Goal: Information Seeking & Learning: Learn about a topic

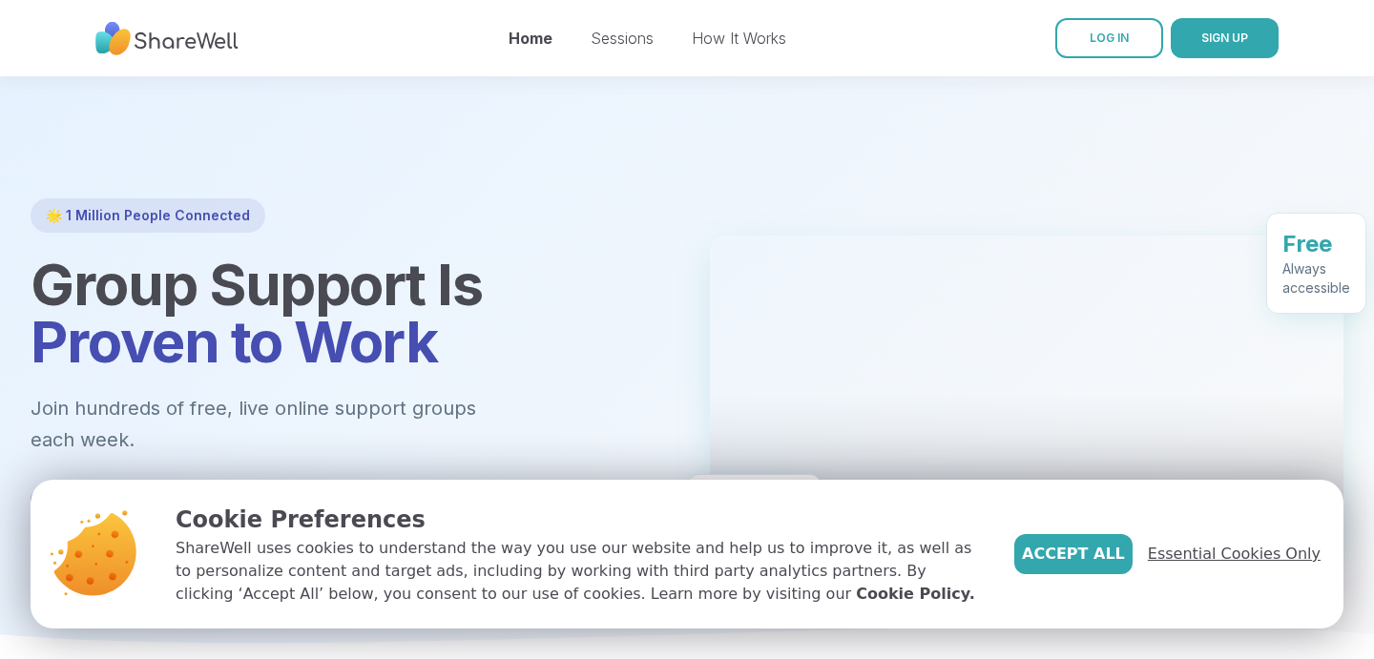
click at [1191, 556] on span "Essential Cookies Only" at bounding box center [1234, 554] width 173 height 23
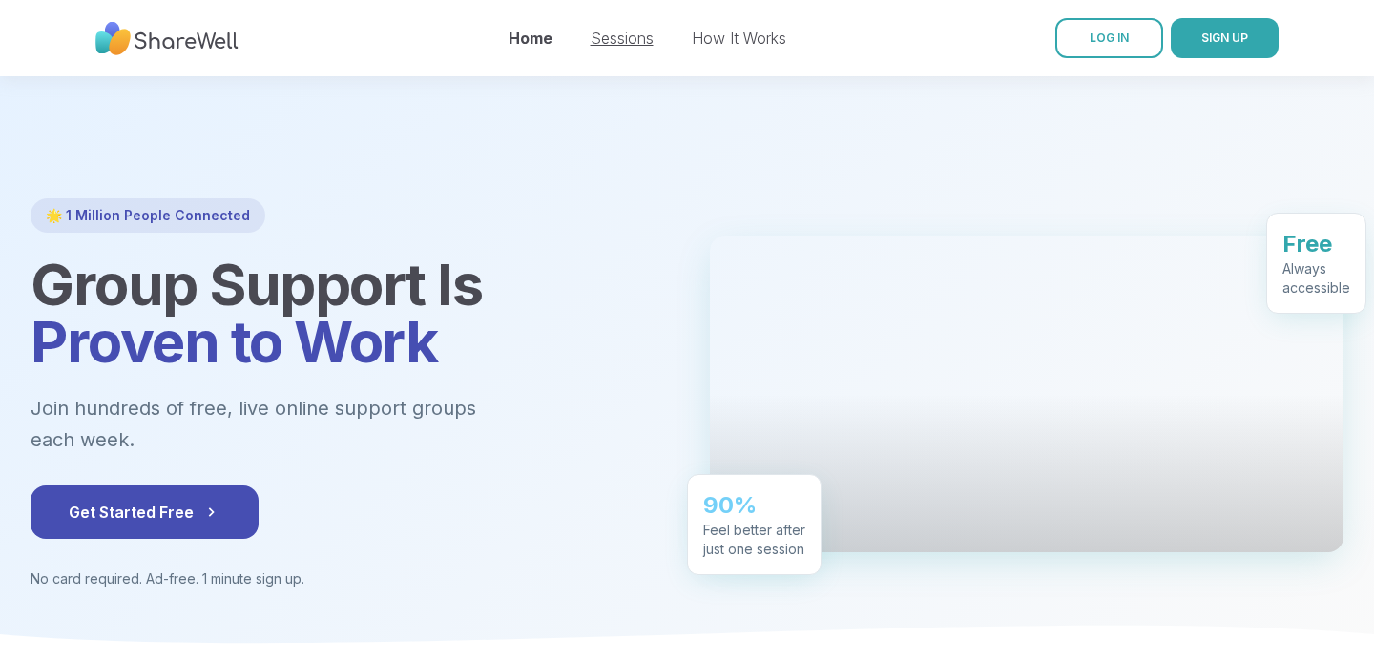
click at [608, 33] on link "Sessions" at bounding box center [622, 38] width 63 height 19
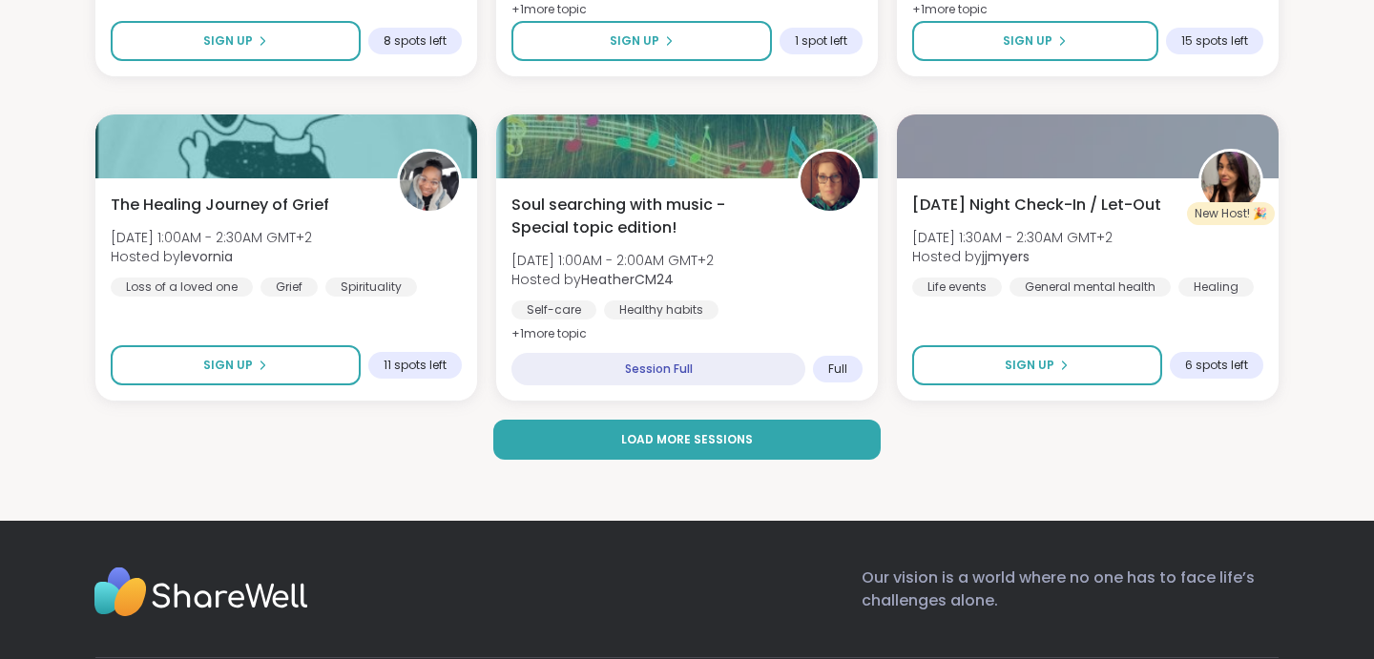
scroll to position [3993, 0]
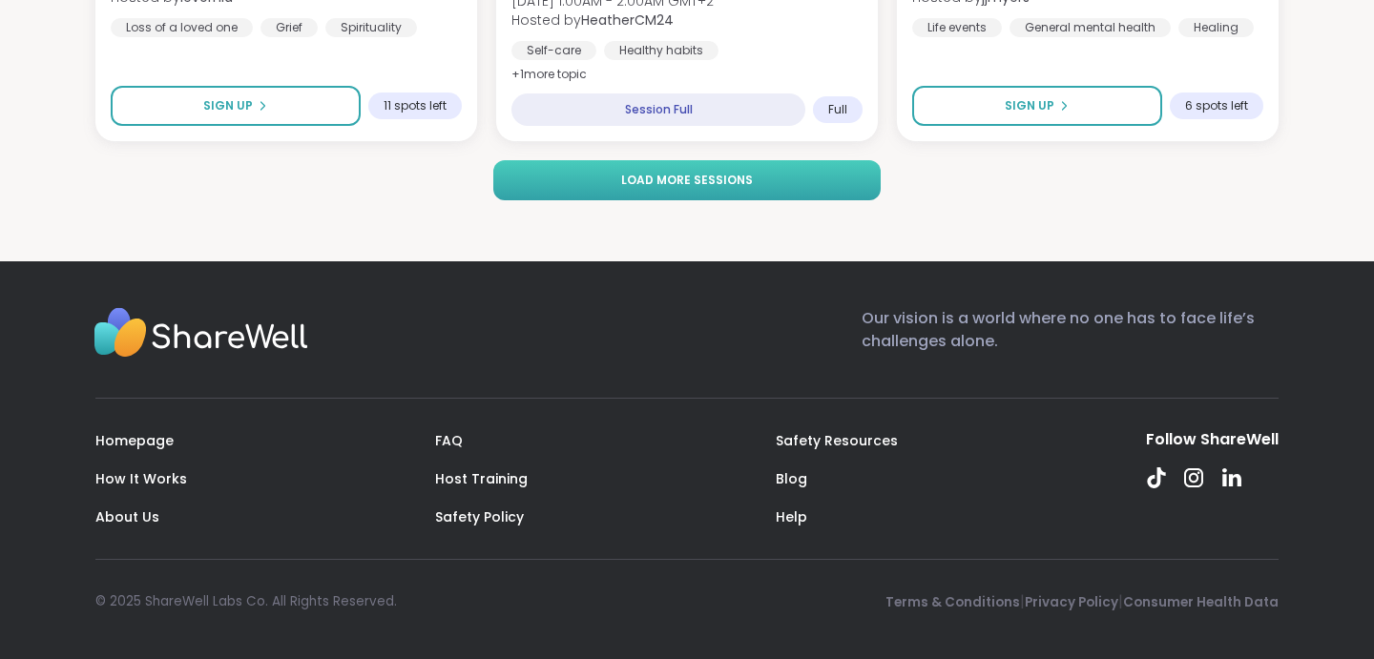
click at [757, 197] on button "Load more sessions" at bounding box center [686, 180] width 386 height 40
click at [682, 195] on button "Load more sessions" at bounding box center [686, 180] width 386 height 40
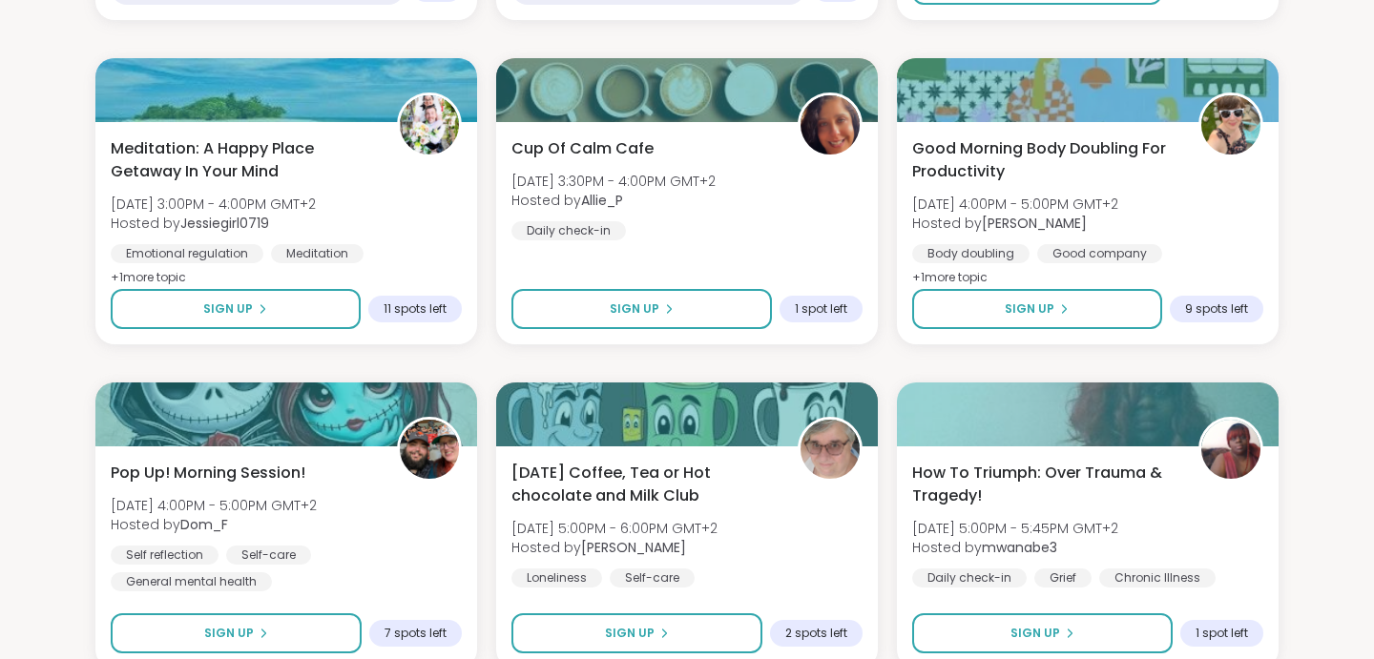
scroll to position [0, 0]
